Goal: Information Seeking & Learning: Learn about a topic

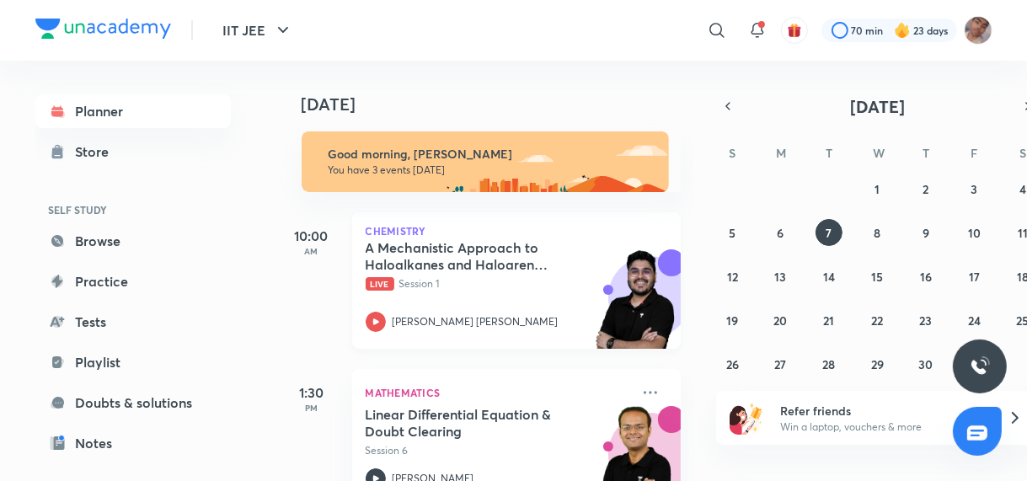
drag, startPoint x: 0, startPoint y: 0, endPoint x: 492, endPoint y: 275, distance: 563.5
click at [492, 275] on div "A Mechanistic Approach to Haloalkanes and Haloarenes - Part 1 Live Session 1" at bounding box center [498, 265] width 265 height 52
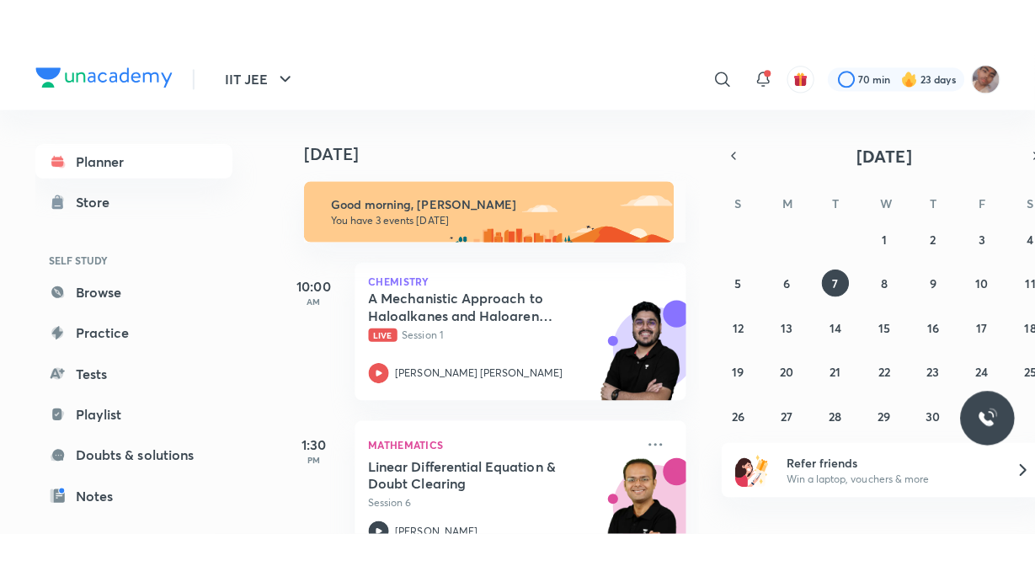
scroll to position [10, 0]
